Goal: Information Seeking & Learning: Find specific fact

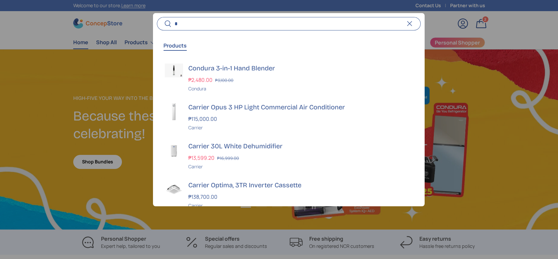
click at [256, 143] on h3 "Carrier 30L White Dehumidifier" at bounding box center [300, 145] width 224 height 9
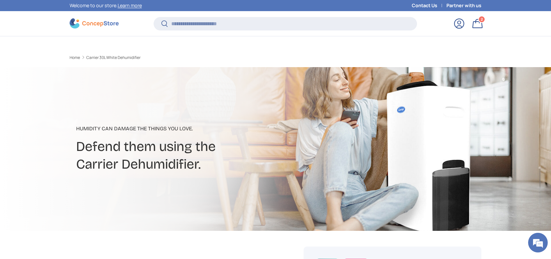
scroll to position [565, 0]
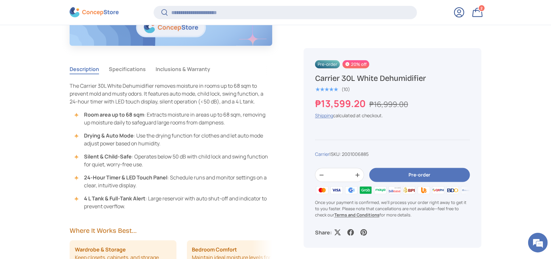
click at [141, 69] on button "Specifications" at bounding box center [127, 68] width 37 height 15
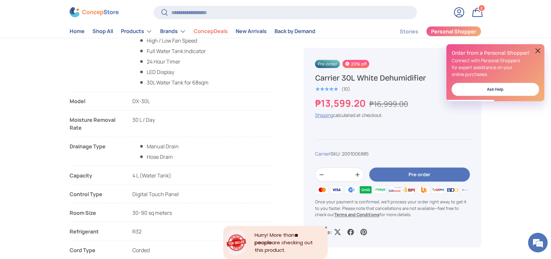
scroll to position [0, 0]
drag, startPoint x: 164, startPoint y: 117, endPoint x: 69, endPoint y: 117, distance: 94.8
click at [70, 117] on li "Moisture Removal Rate 30 L / Day" at bounding box center [171, 126] width 203 height 21
copy li "Moisture Removal Rate 30 L / Day"
